Goal: Transaction & Acquisition: Purchase product/service

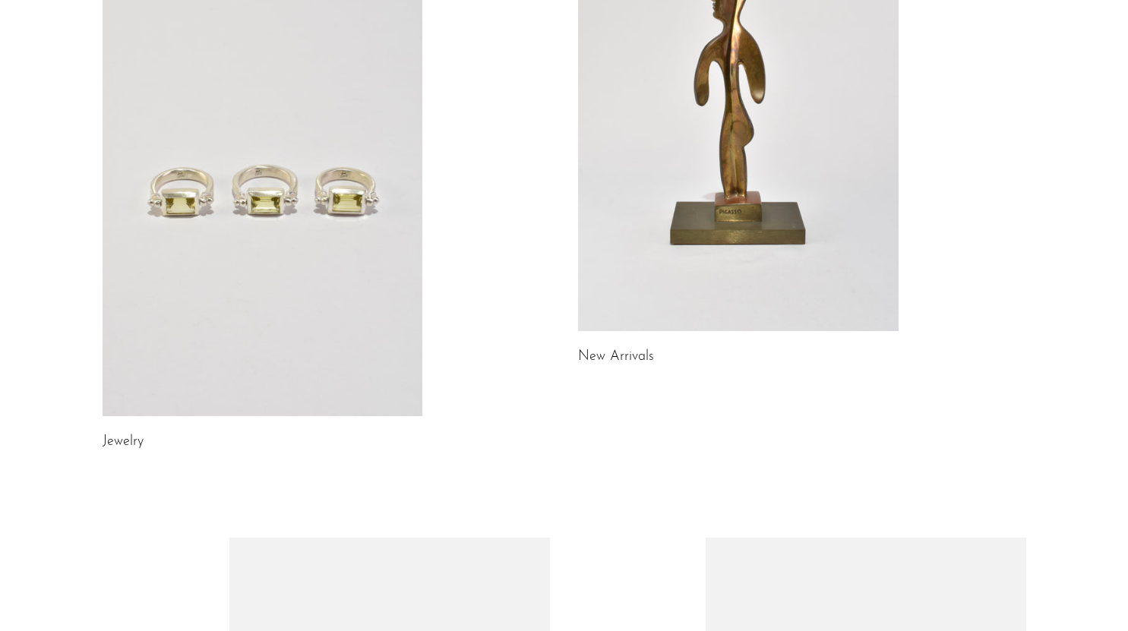
scroll to position [231, 0]
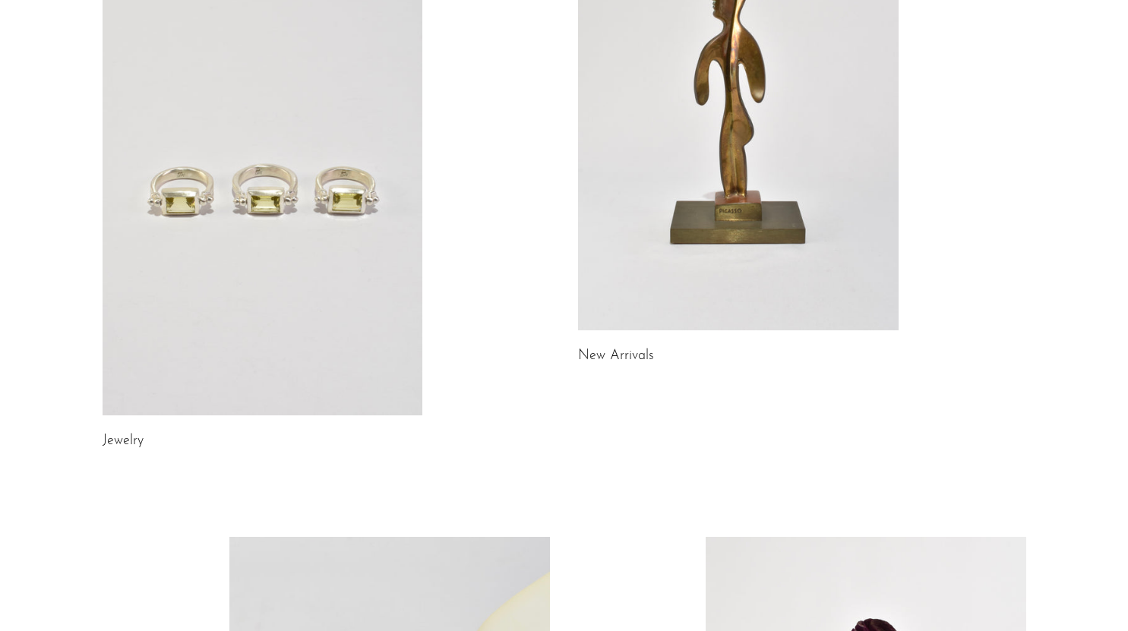
click at [118, 438] on link "Jewelry" at bounding box center [123, 442] width 41 height 14
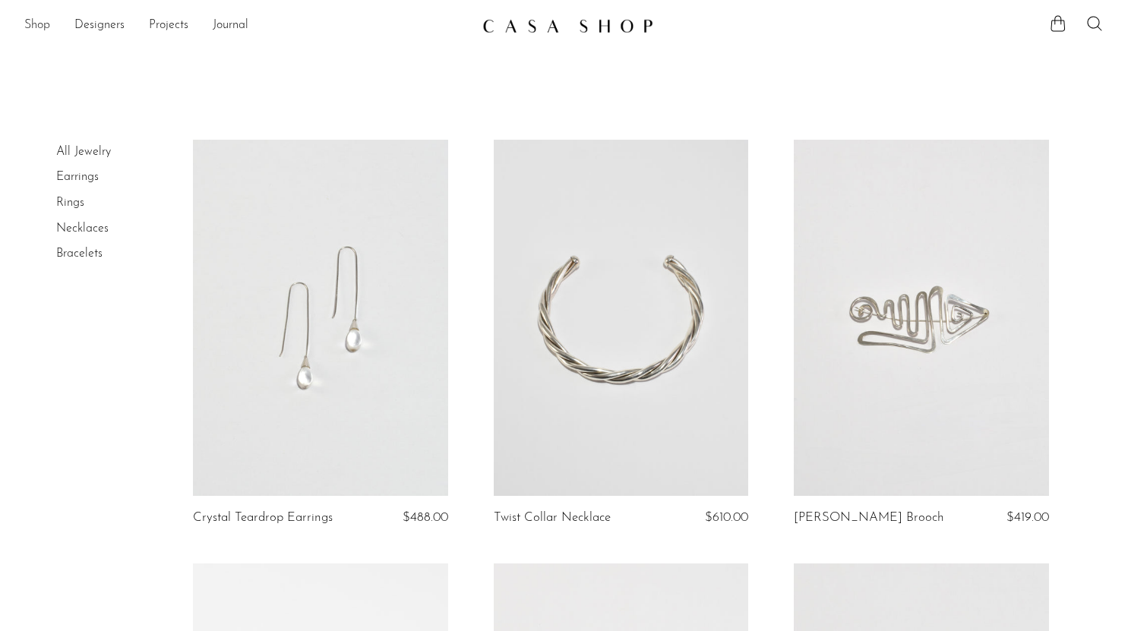
click at [38, 28] on link "Shop" at bounding box center [37, 26] width 26 height 20
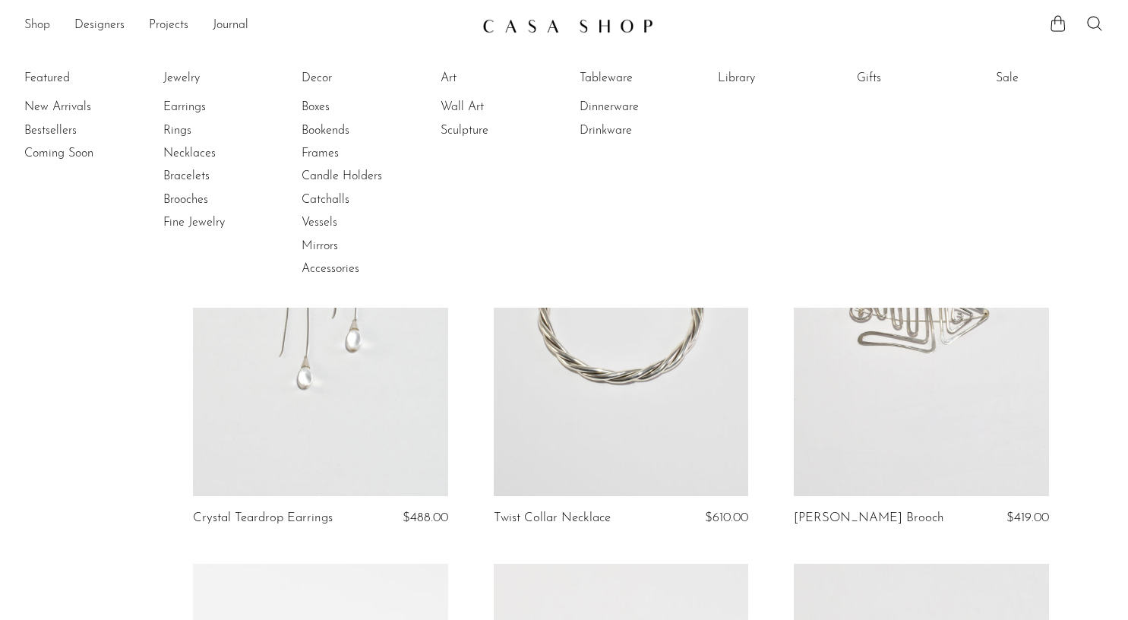
click at [38, 28] on link "Shop" at bounding box center [37, 26] width 26 height 20
click at [67, 104] on link "New Arrivals" at bounding box center [81, 107] width 114 height 17
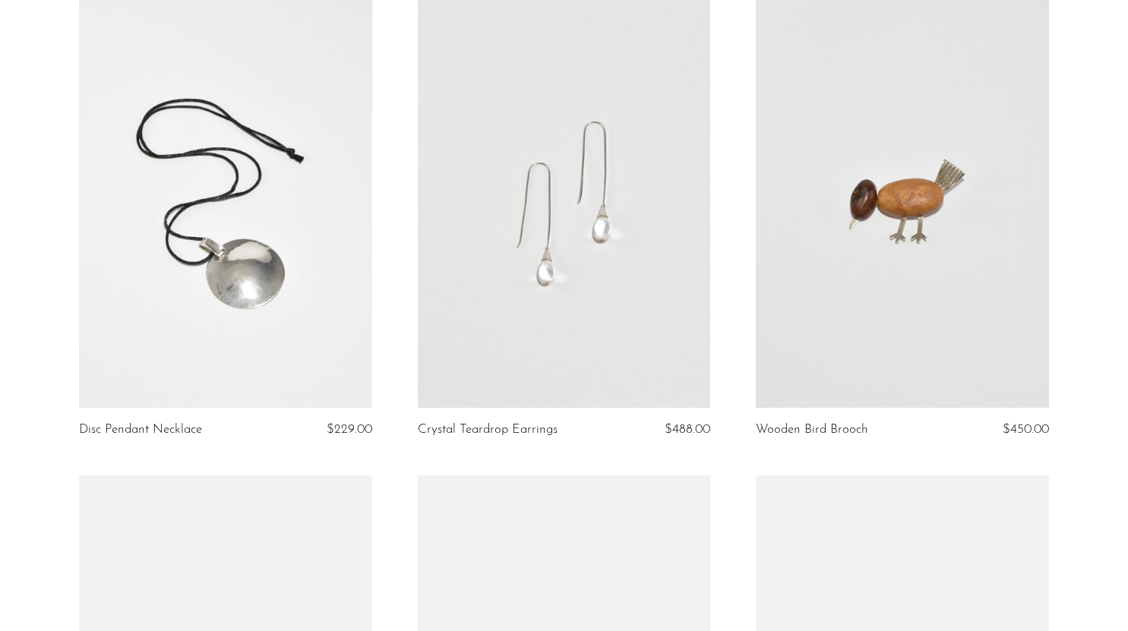
scroll to position [619, 0]
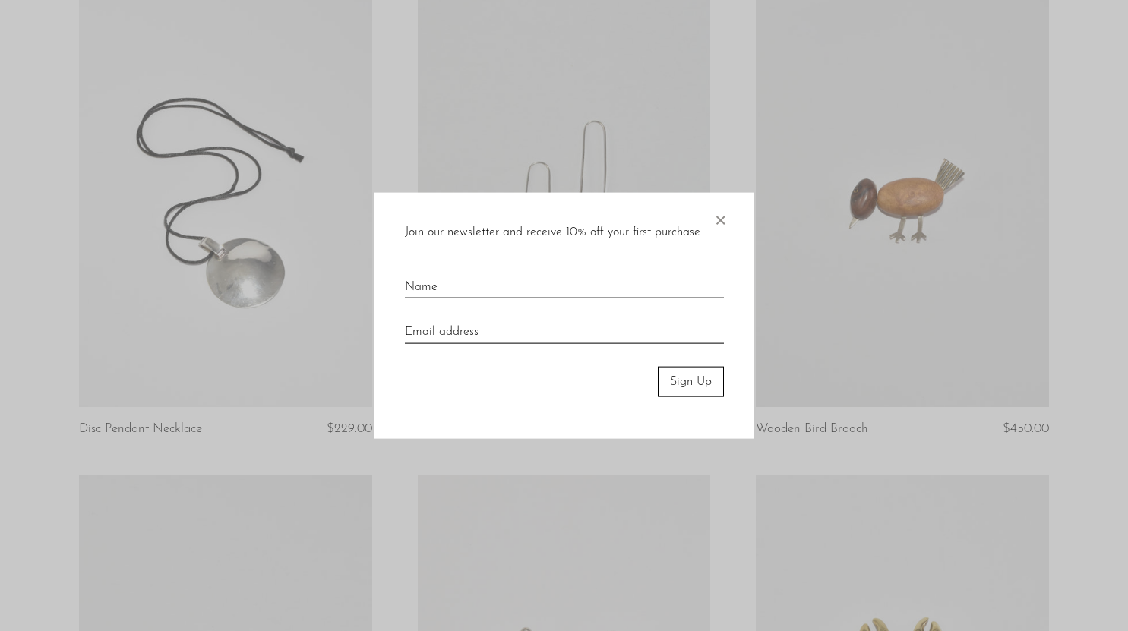
click at [720, 223] on span "×" at bounding box center [720, 216] width 15 height 49
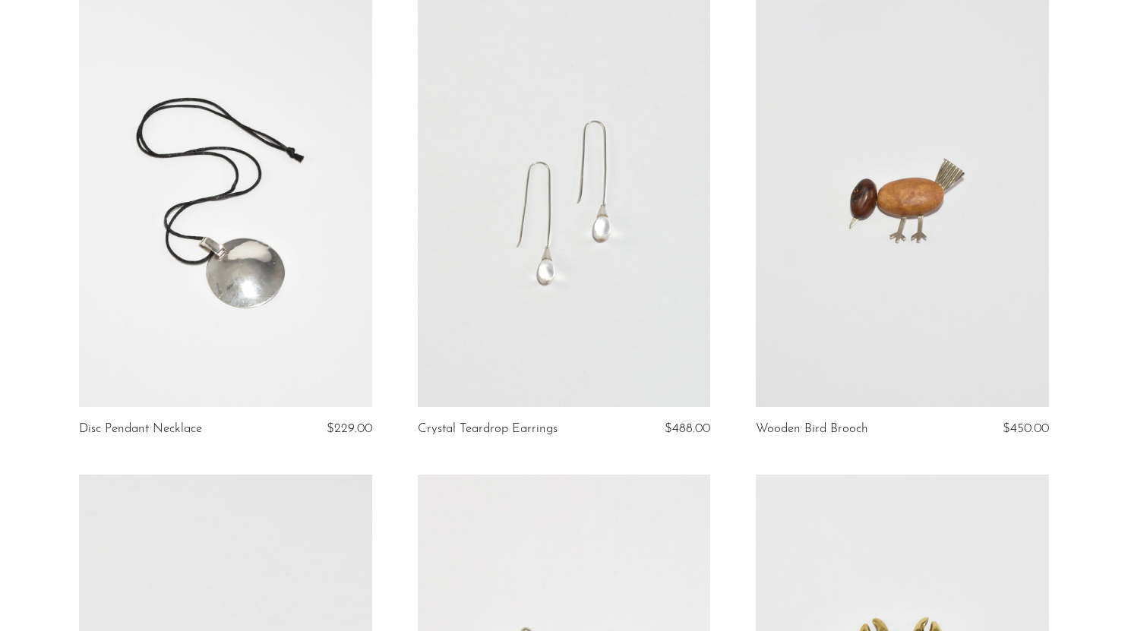
click at [576, 277] on link at bounding box center [564, 203] width 293 height 410
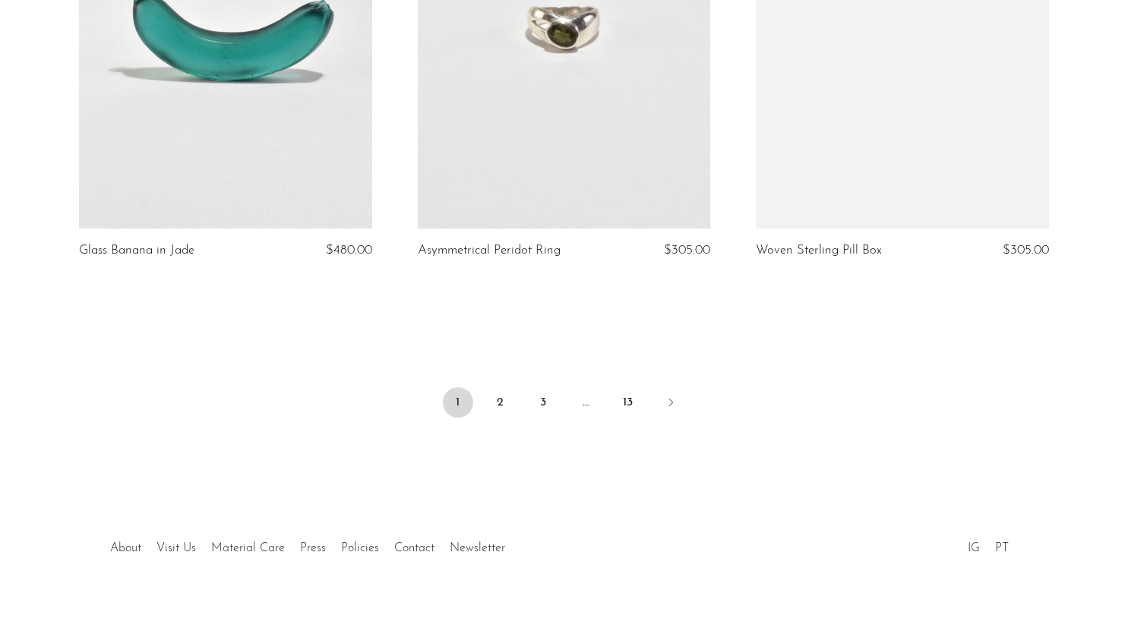
scroll to position [5603, 0]
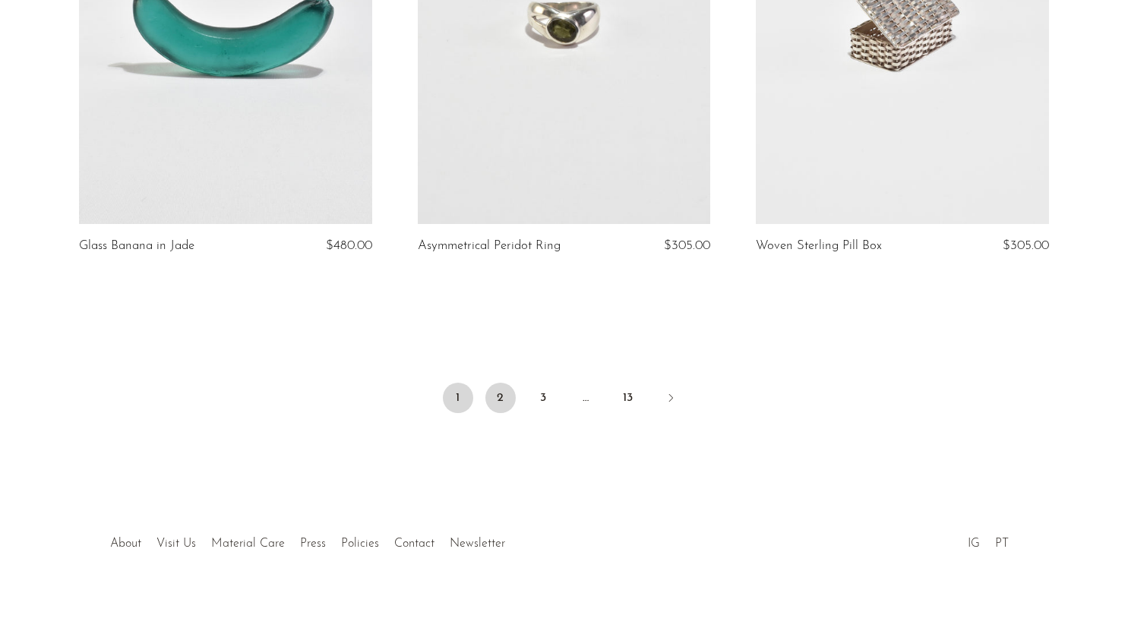
click at [495, 402] on link "2" at bounding box center [501, 398] width 30 height 30
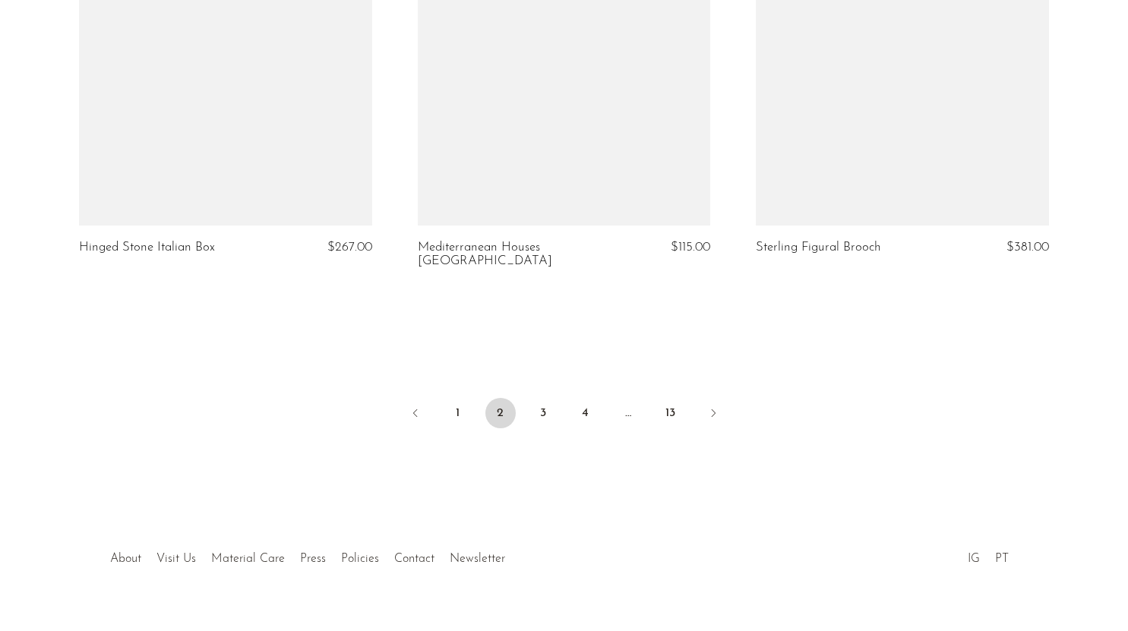
scroll to position [5589, 0]
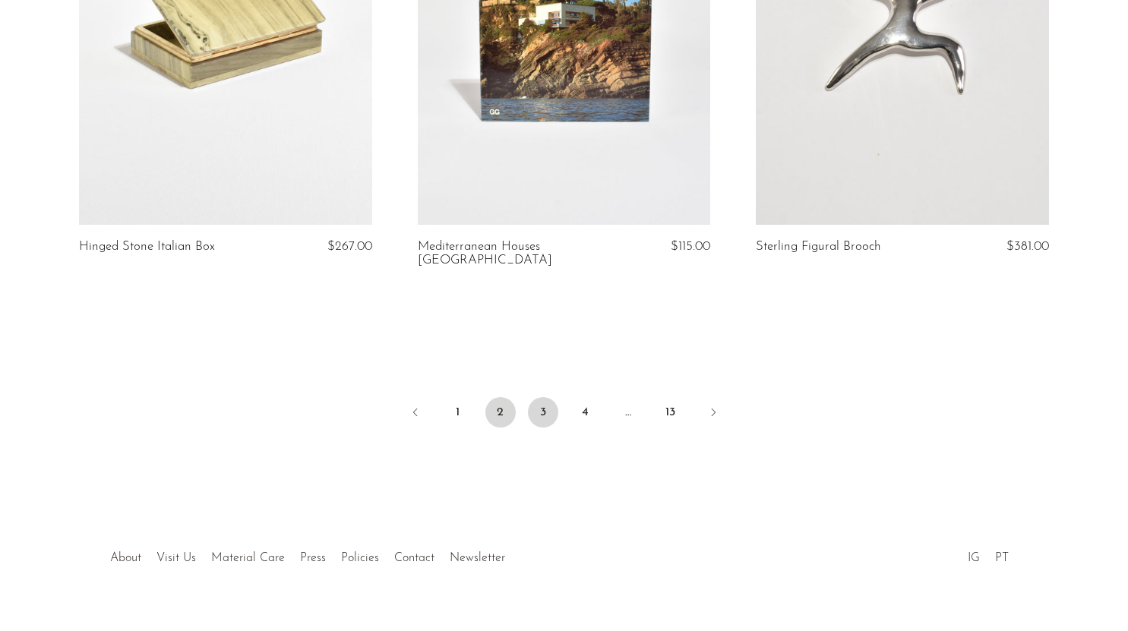
click at [540, 398] on link "3" at bounding box center [543, 412] width 30 height 30
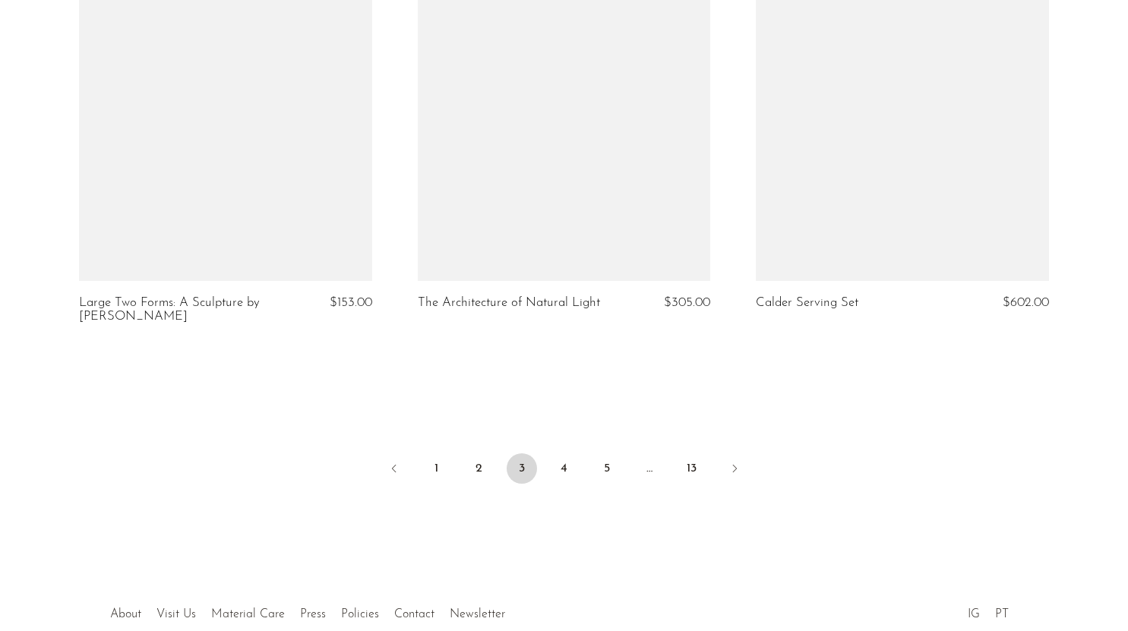
scroll to position [5617, 0]
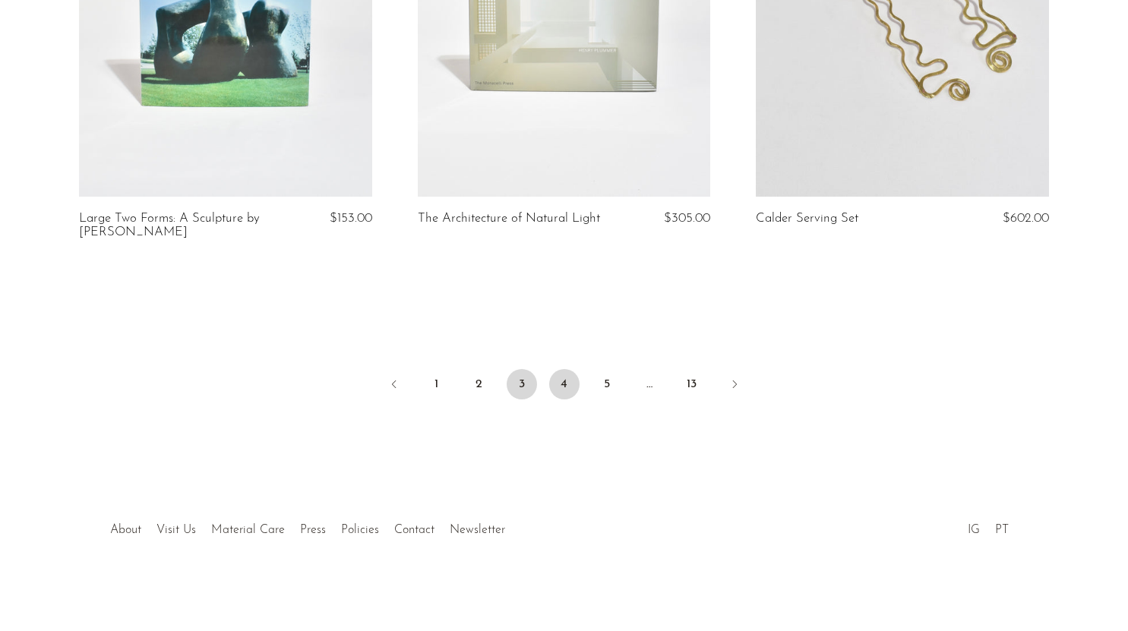
click at [568, 386] on link "4" at bounding box center [564, 384] width 30 height 30
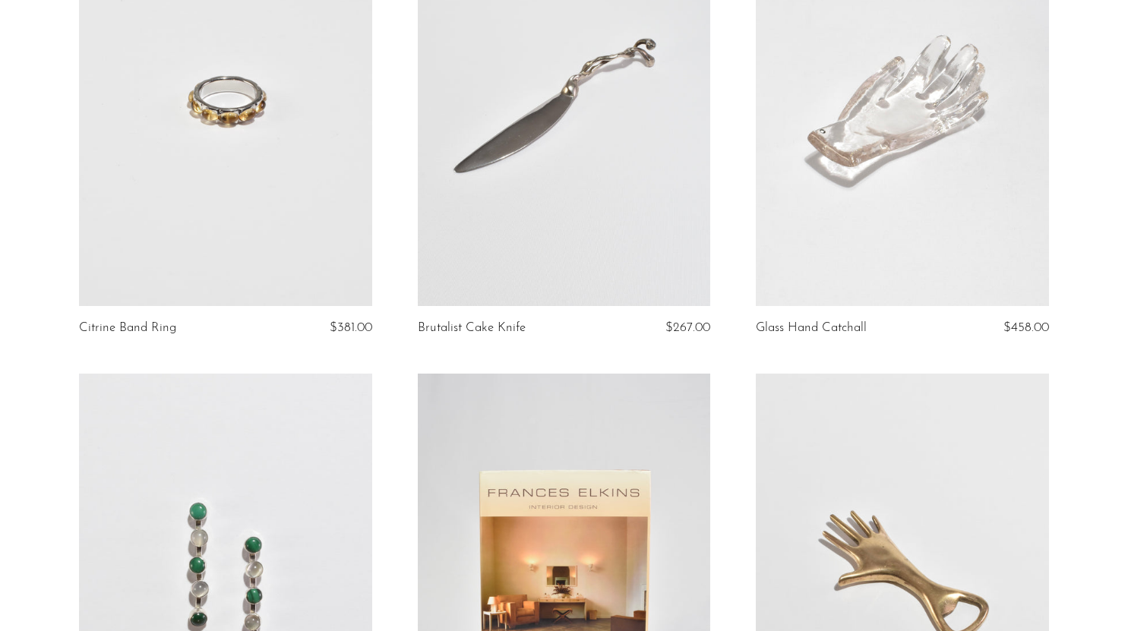
scroll to position [4081, 0]
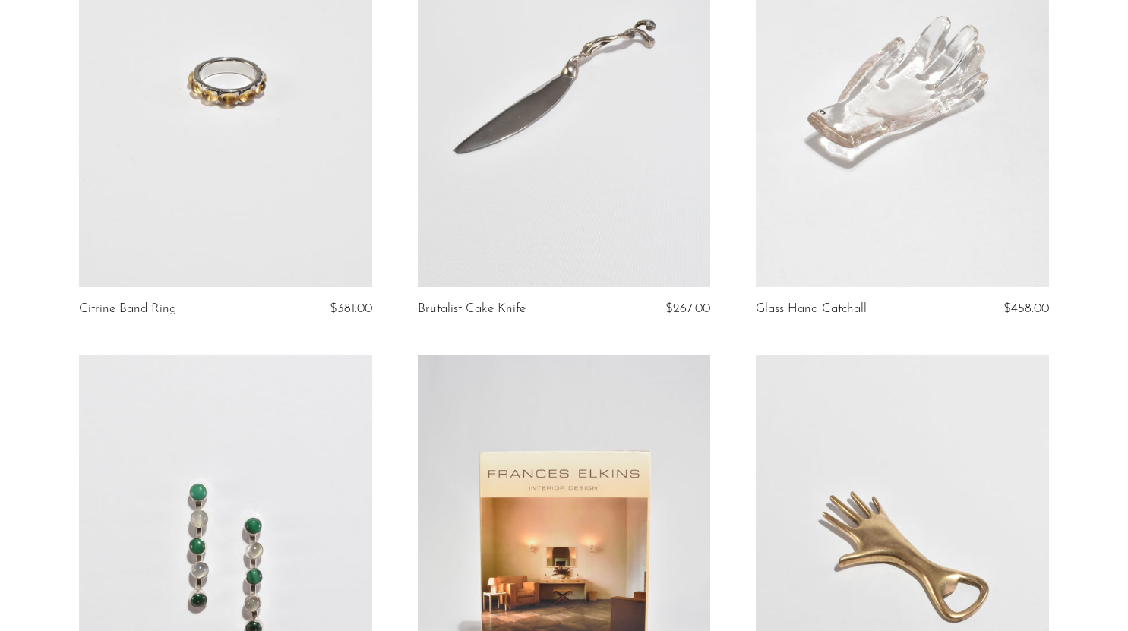
click at [218, 178] on link at bounding box center [225, 83] width 293 height 410
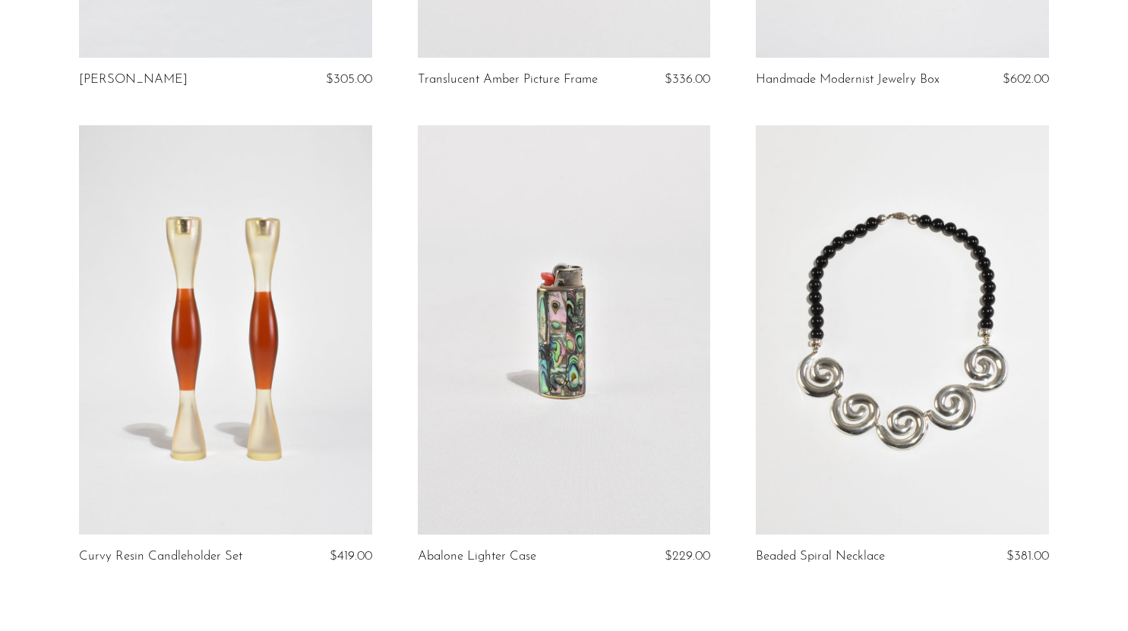
scroll to position [5589, 0]
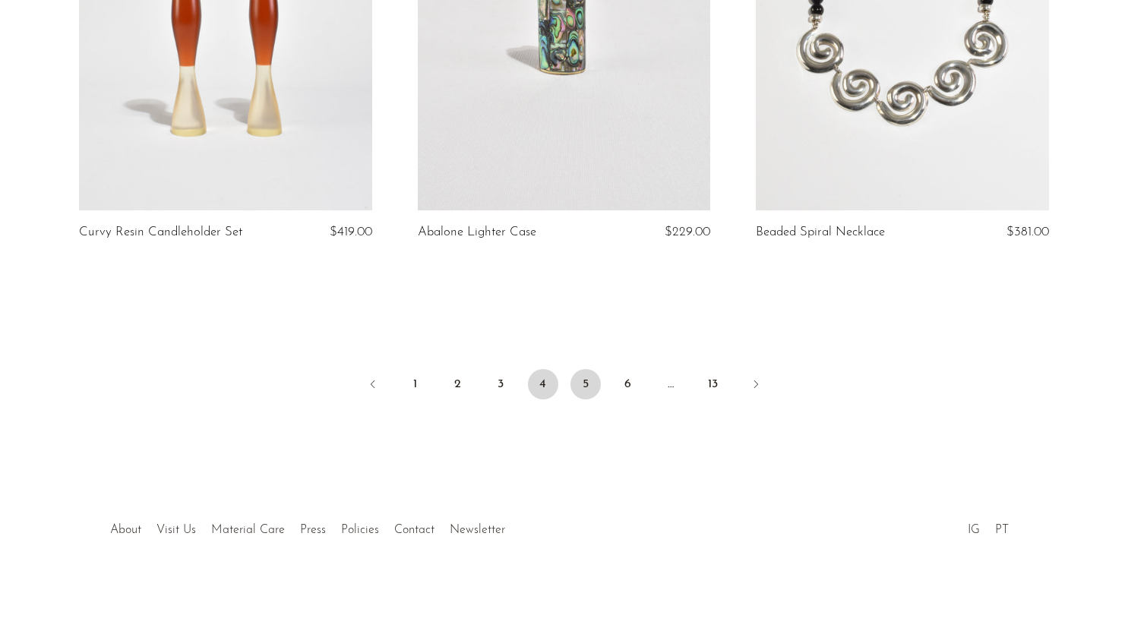
click at [582, 389] on link "5" at bounding box center [586, 384] width 30 height 30
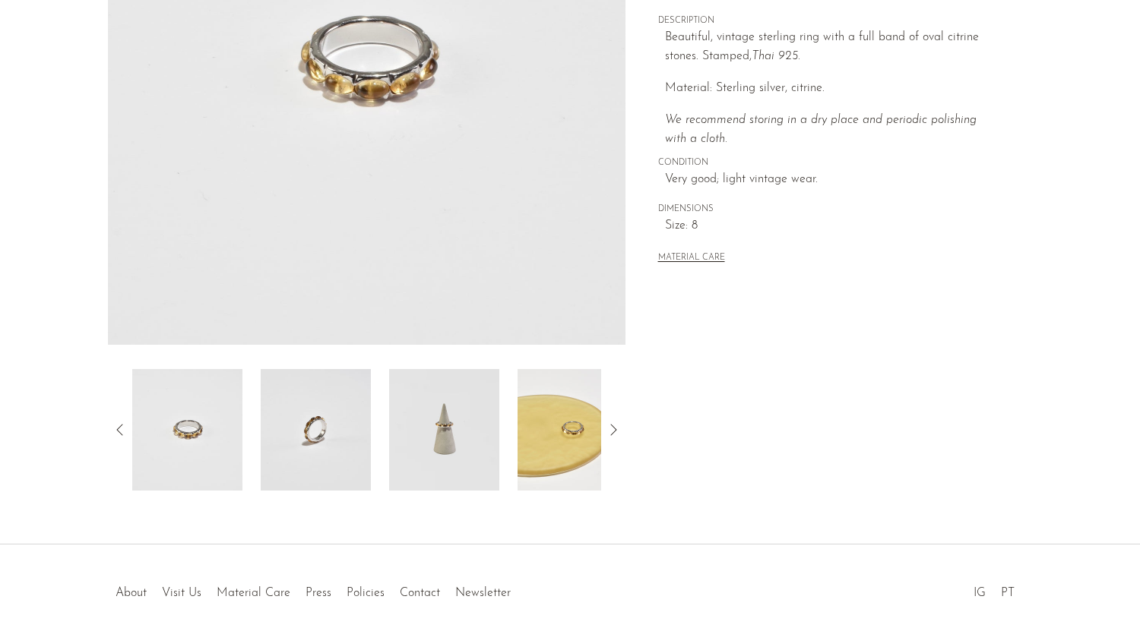
scroll to position [296, 0]
click at [330, 419] on img at bounding box center [316, 430] width 110 height 122
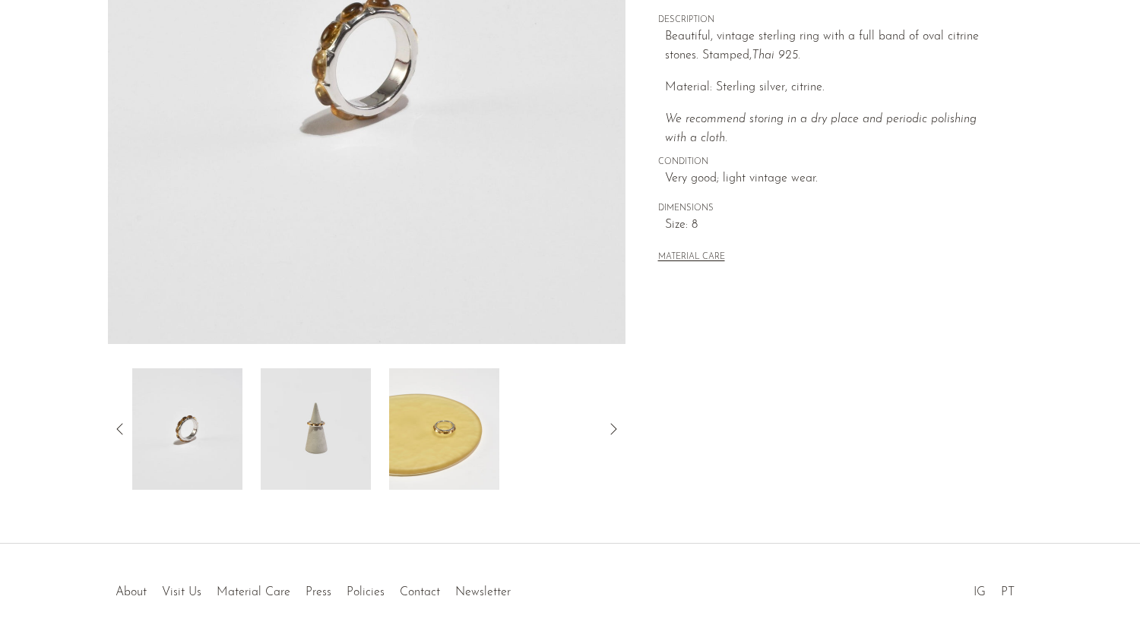
click at [344, 435] on img at bounding box center [316, 430] width 110 height 122
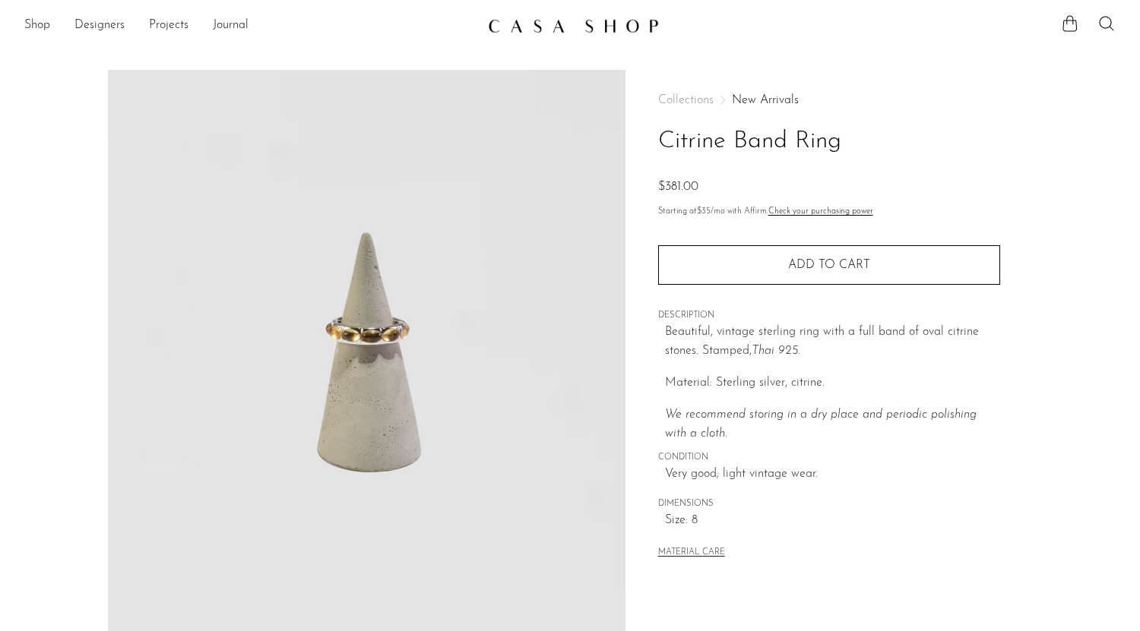
scroll to position [358, 0]
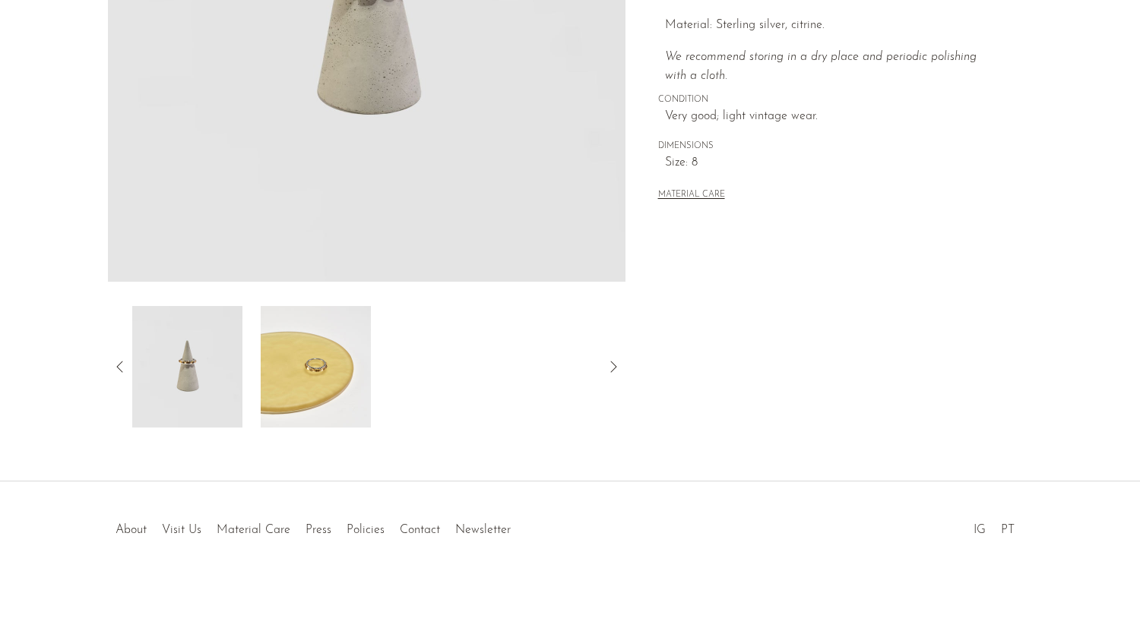
click at [315, 372] on img at bounding box center [316, 367] width 110 height 122
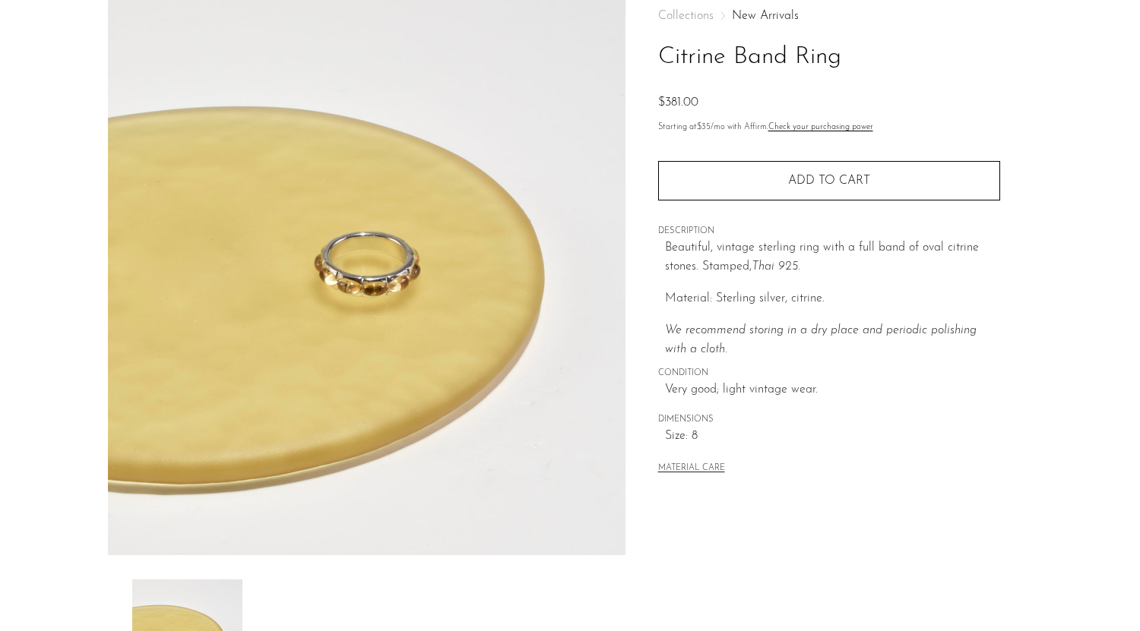
scroll to position [38, 0]
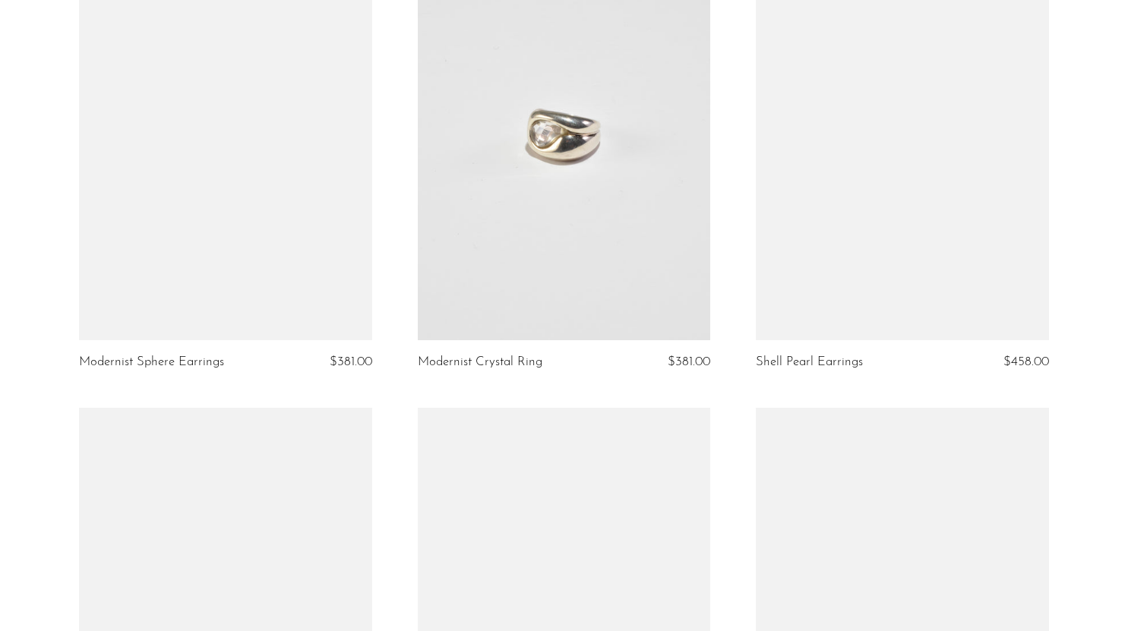
scroll to position [2147, 0]
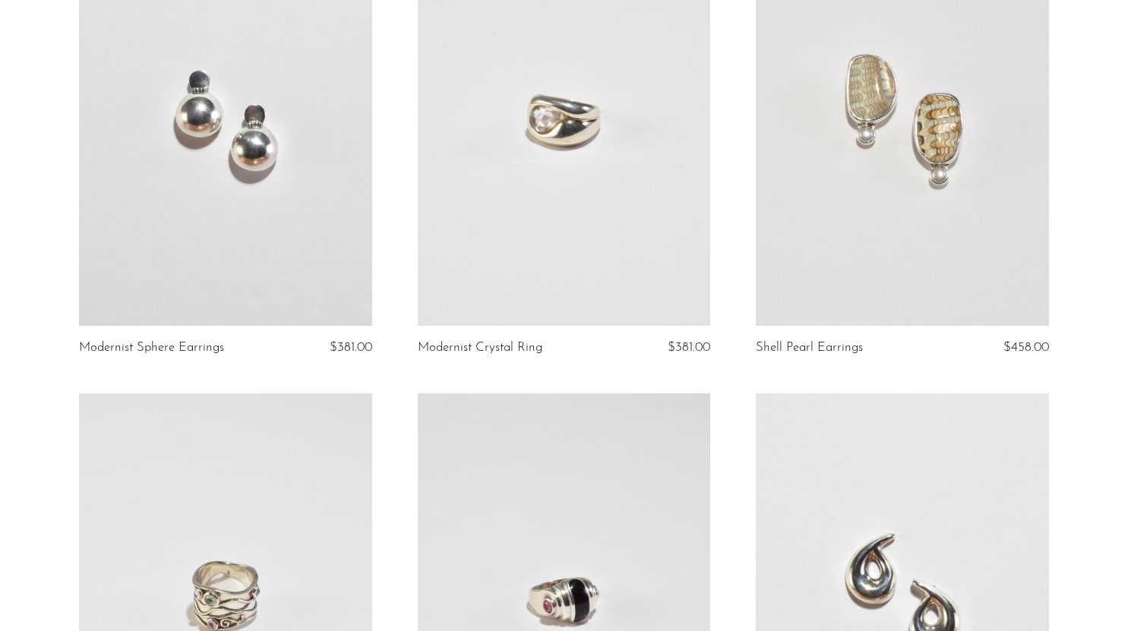
click at [550, 258] on link at bounding box center [564, 121] width 293 height 410
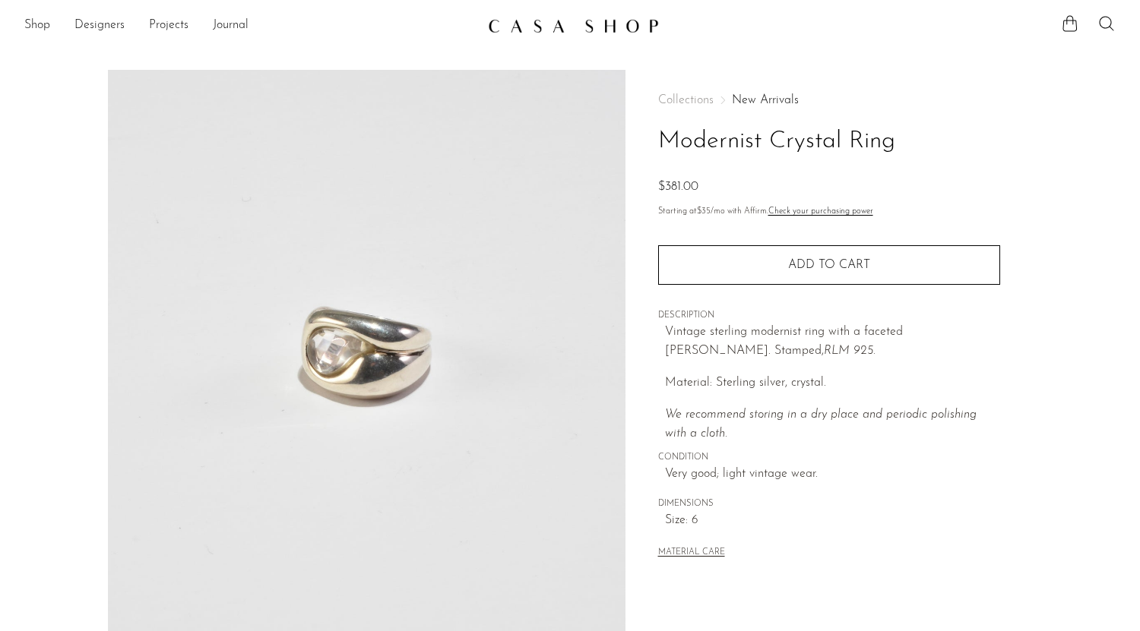
scroll to position [358, 0]
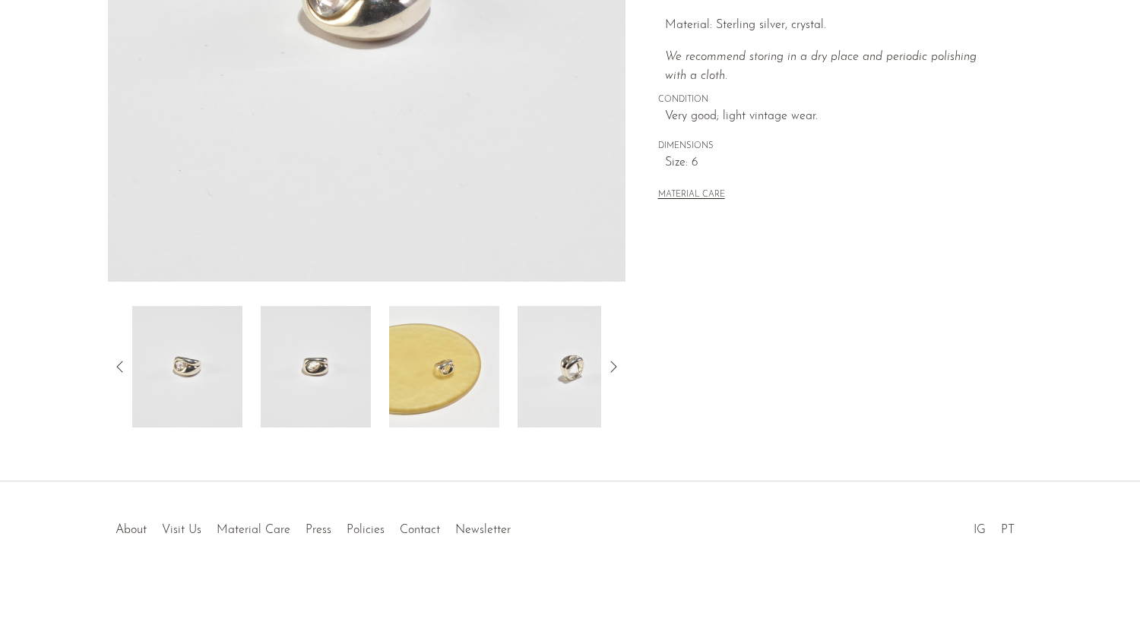
click at [306, 378] on img at bounding box center [316, 367] width 110 height 122
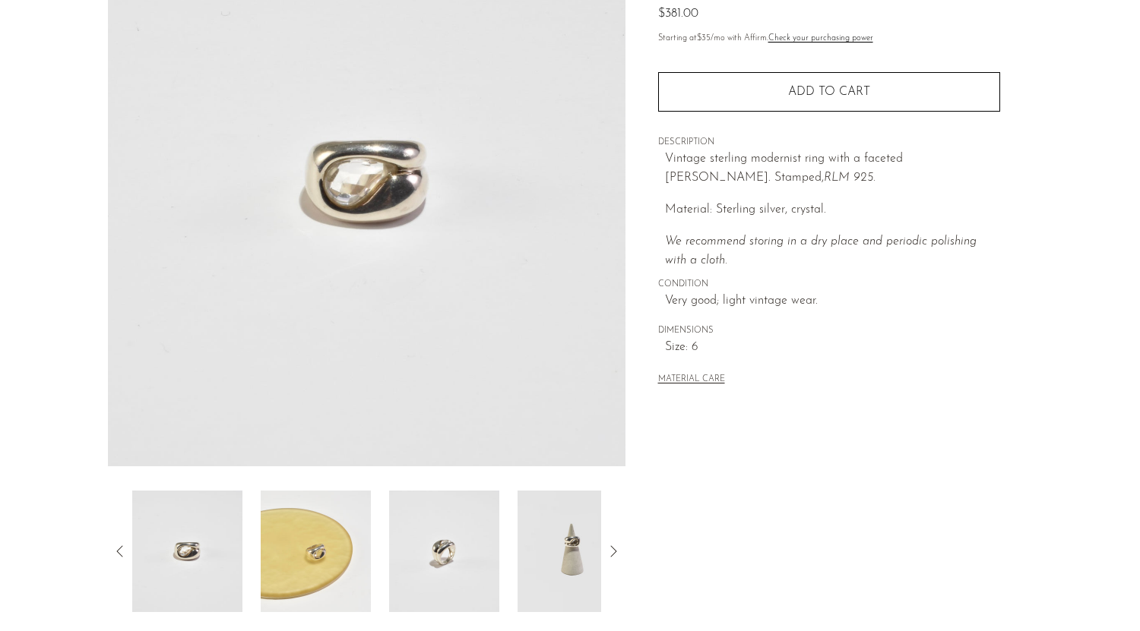
scroll to position [185, 0]
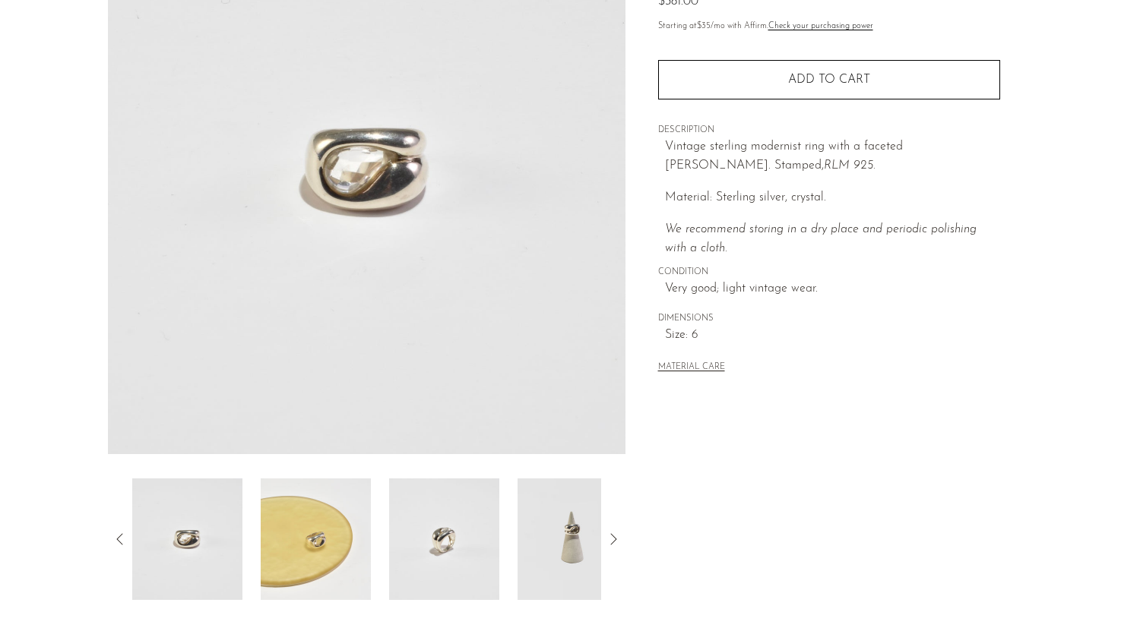
click at [312, 504] on img at bounding box center [316, 540] width 110 height 122
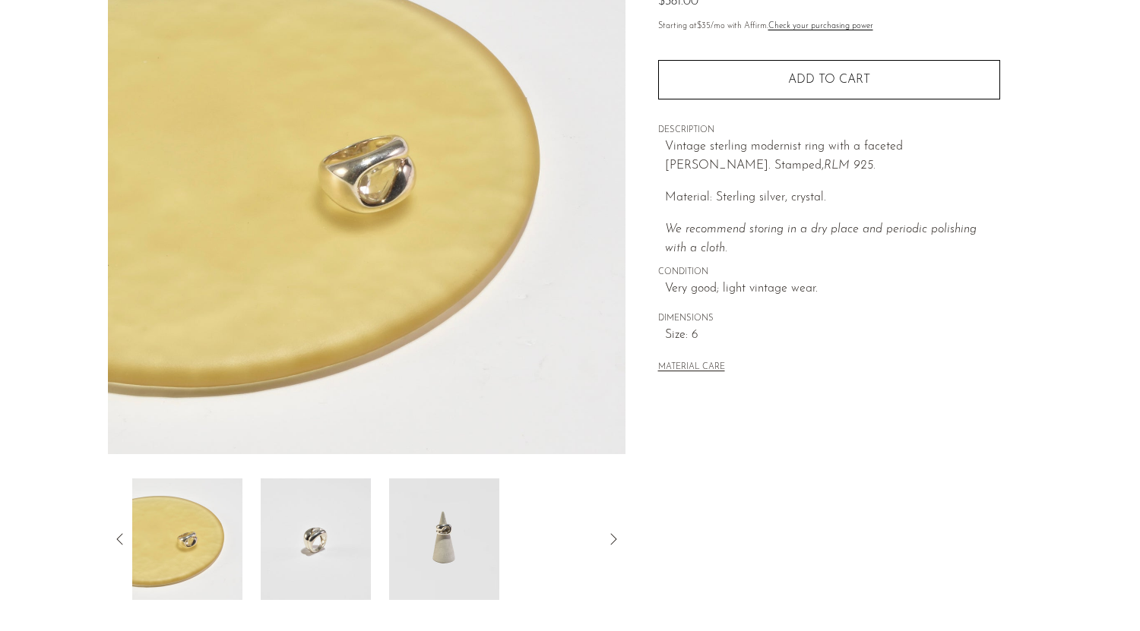
click at [333, 536] on img at bounding box center [316, 540] width 110 height 122
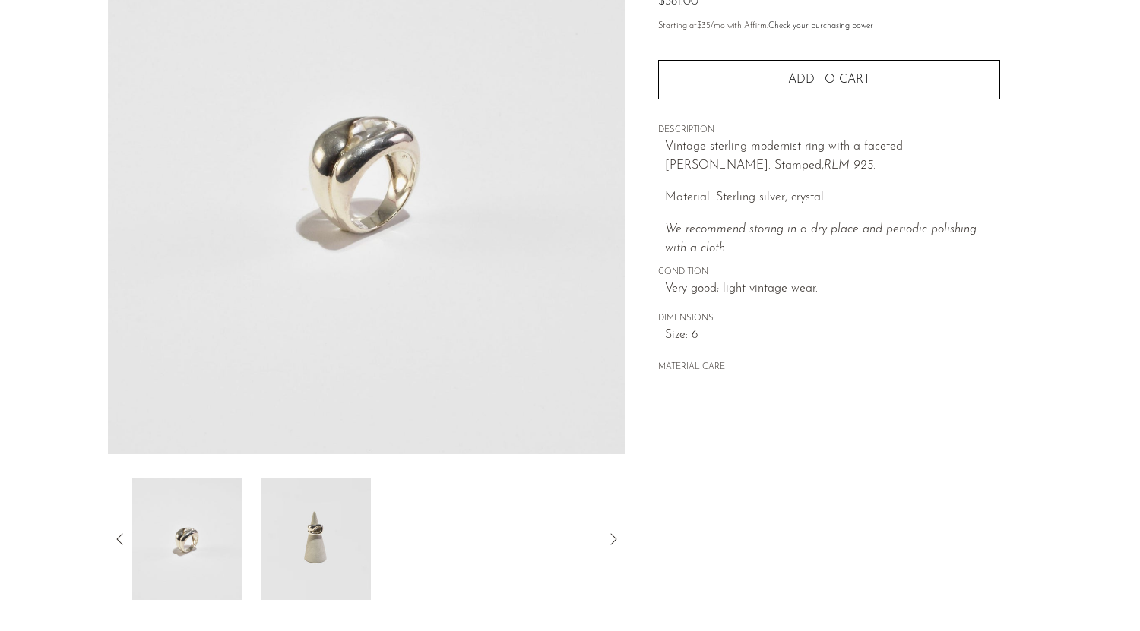
click at [324, 544] on img at bounding box center [316, 540] width 110 height 122
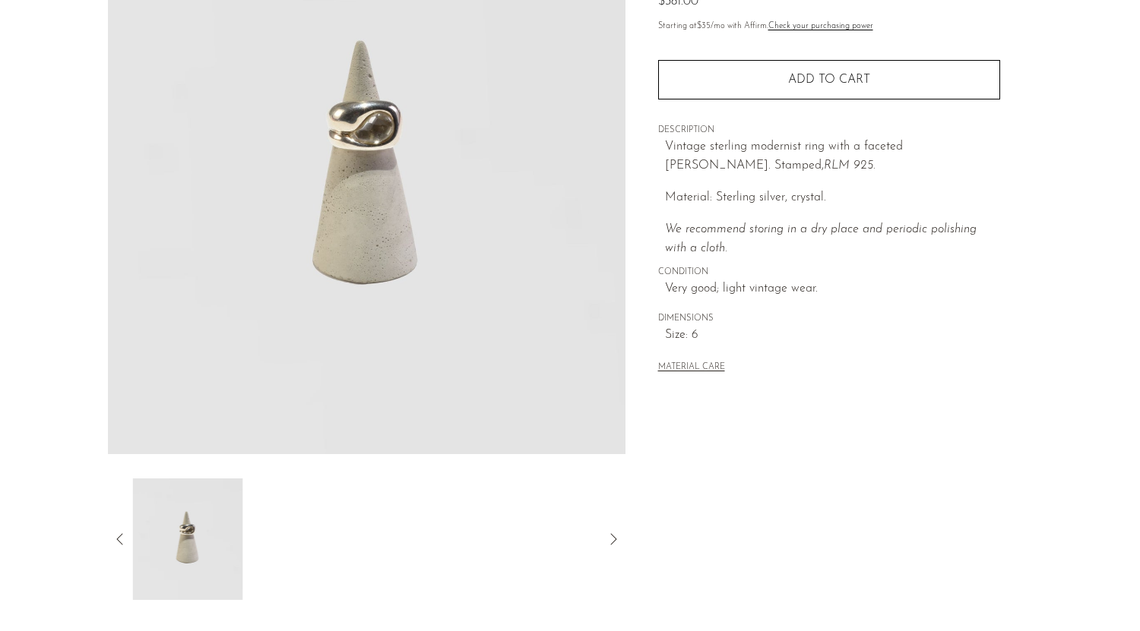
scroll to position [358, 0]
